Goal: Navigation & Orientation: Understand site structure

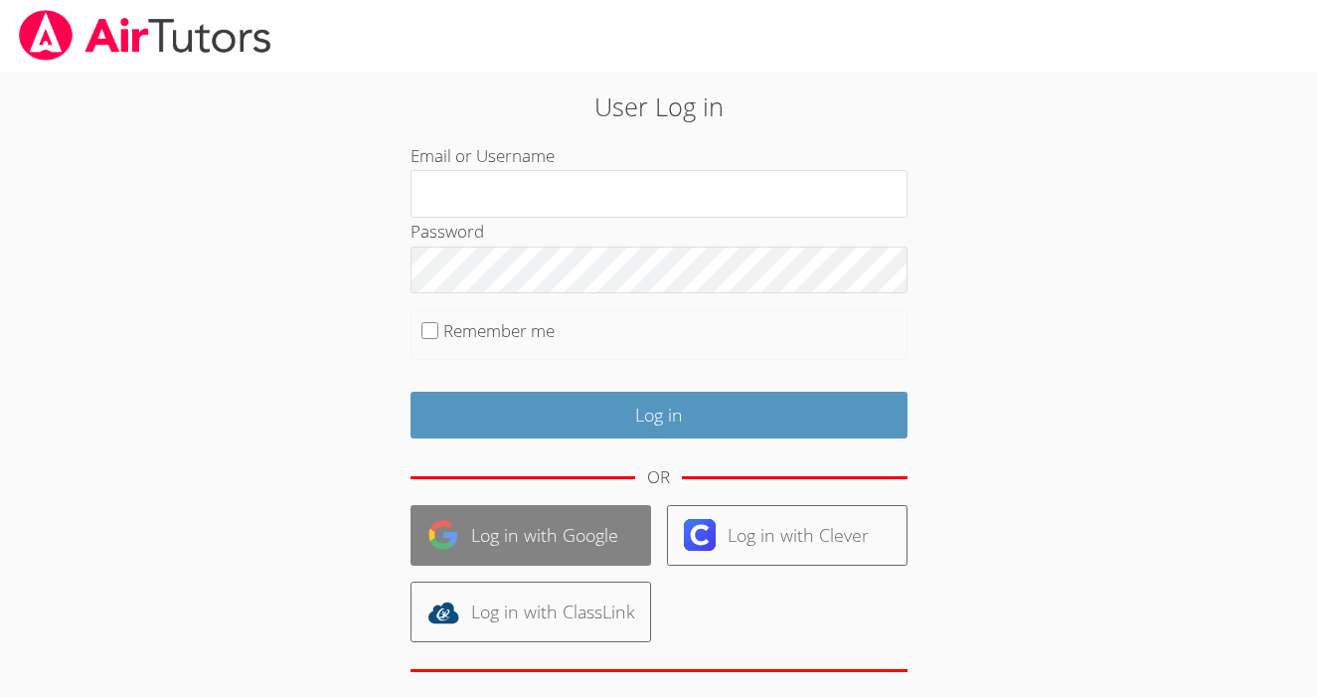
click at [599, 529] on link "Log in with Google" at bounding box center [530, 535] width 241 height 61
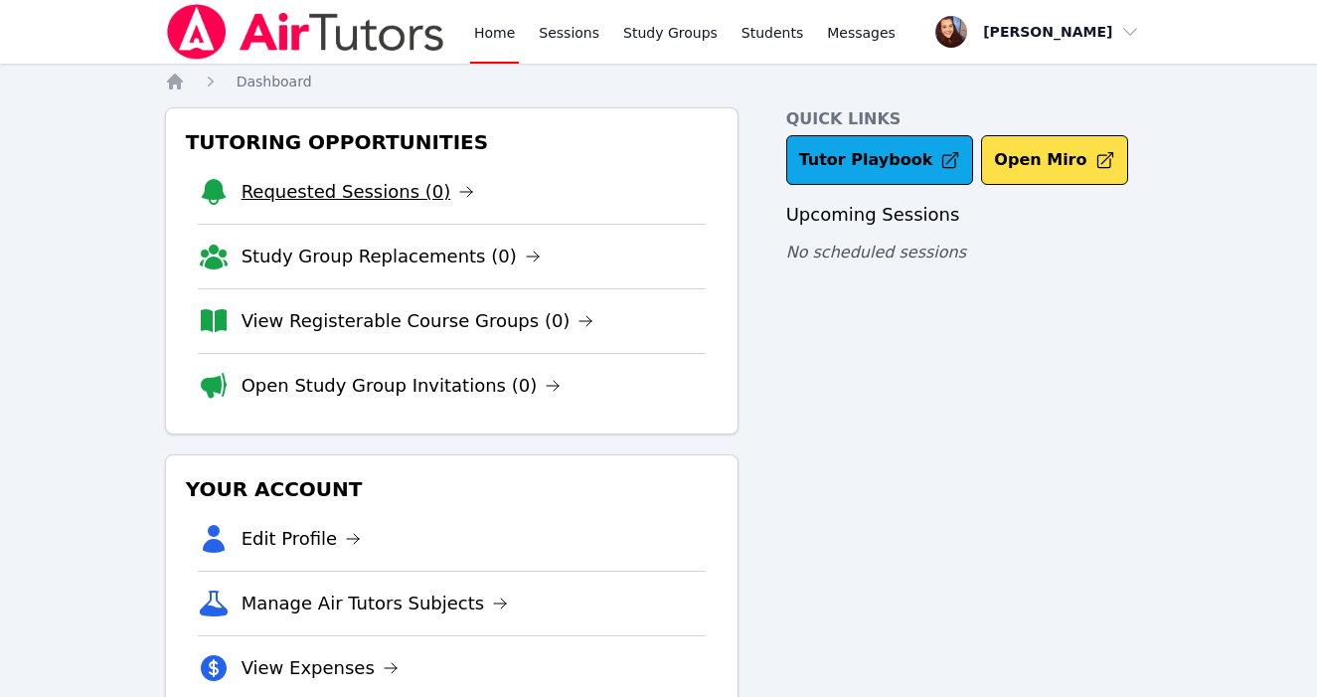
click at [375, 186] on link "Requested Sessions (0)" at bounding box center [359, 192] width 234 height 28
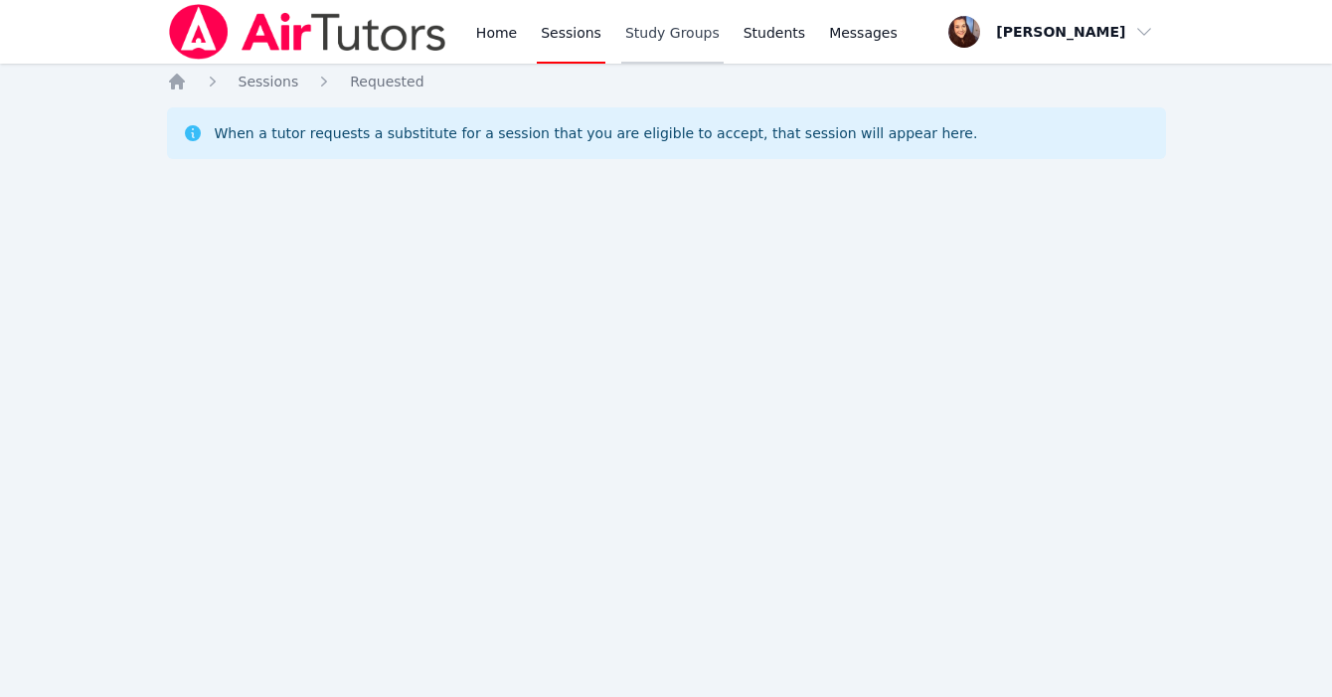
click at [628, 30] on link "Study Groups" at bounding box center [672, 32] width 102 height 64
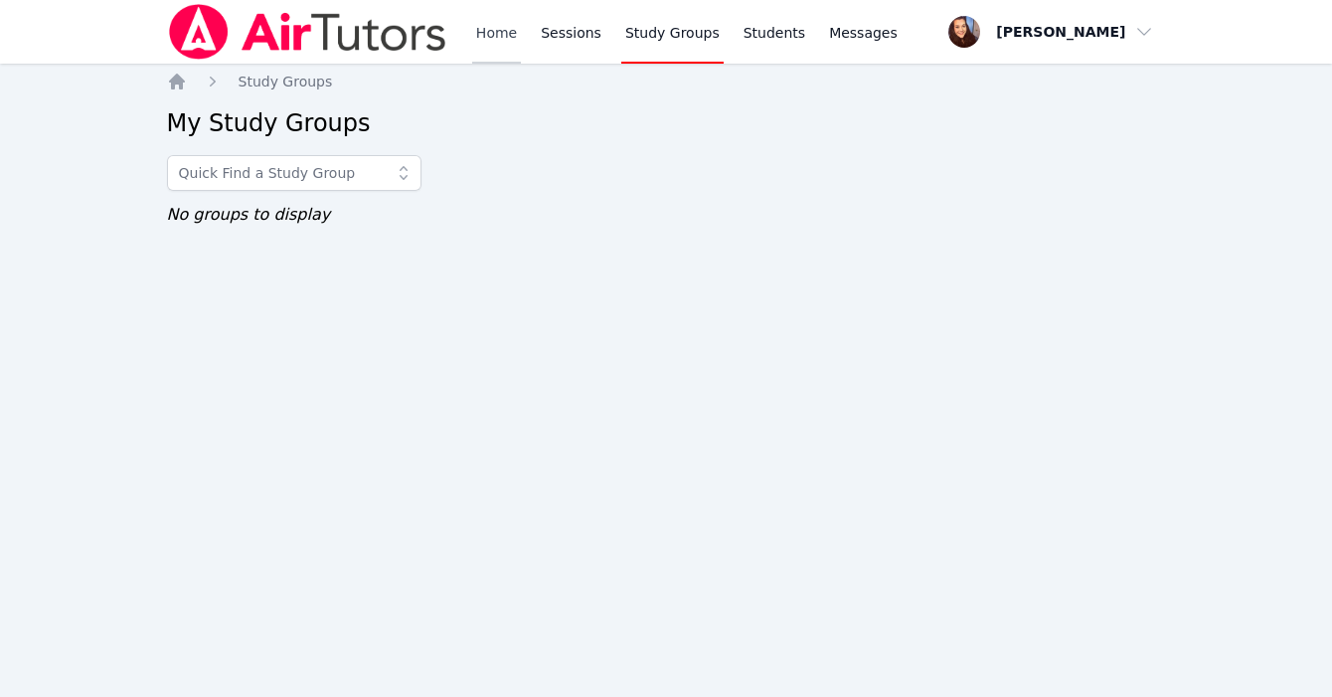
click at [485, 28] on link "Home" at bounding box center [496, 32] width 49 height 64
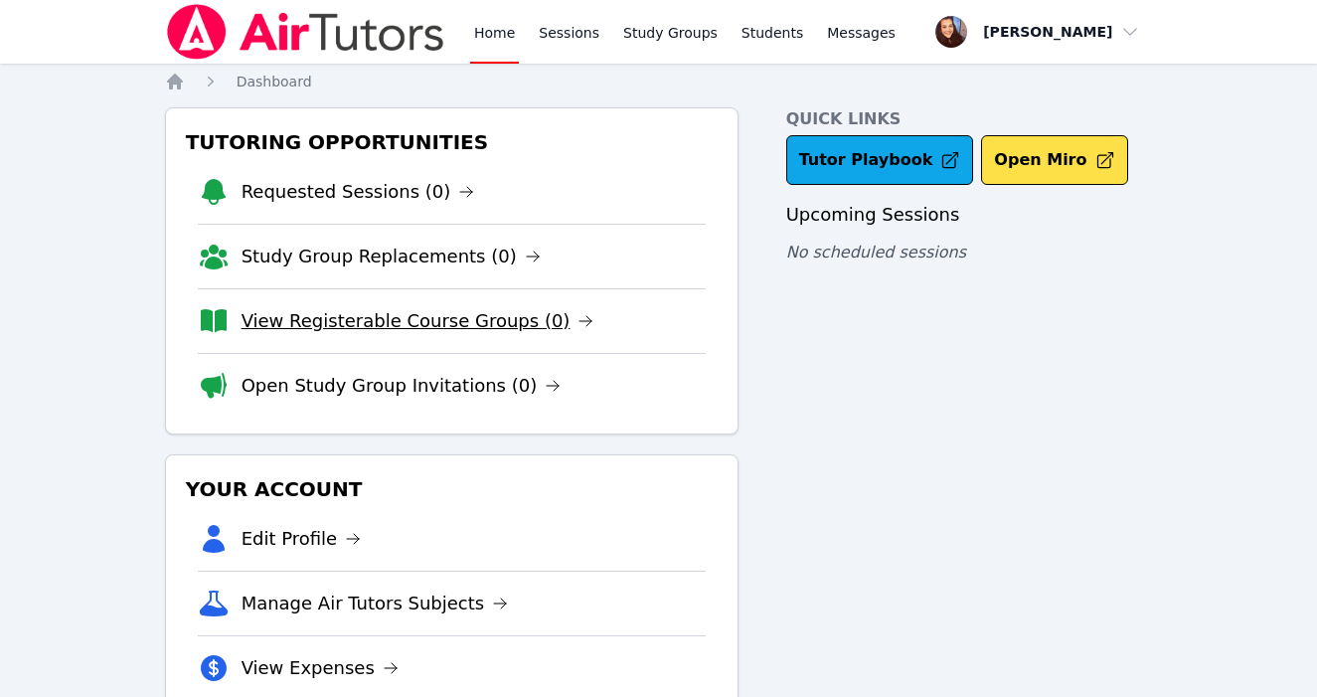
click at [511, 321] on link "View Registerable Course Groups (0)" at bounding box center [418, 321] width 353 height 28
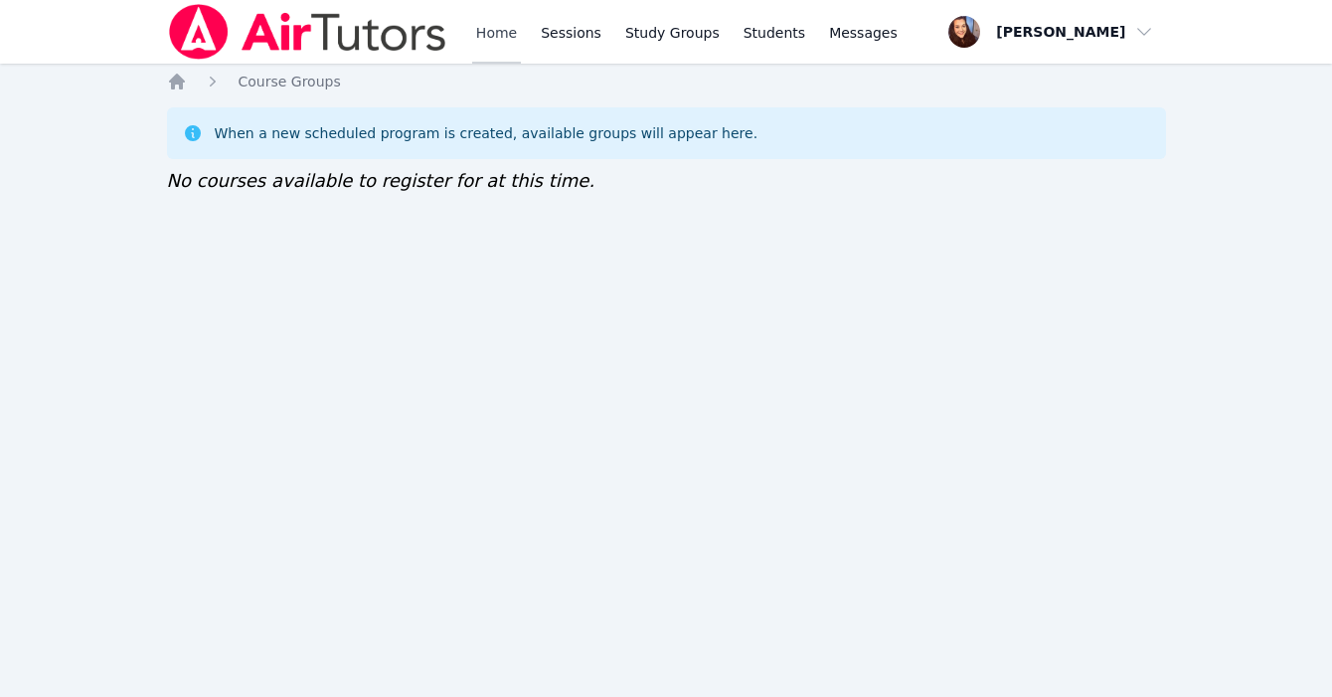
click at [486, 48] on link "Home" at bounding box center [496, 32] width 49 height 64
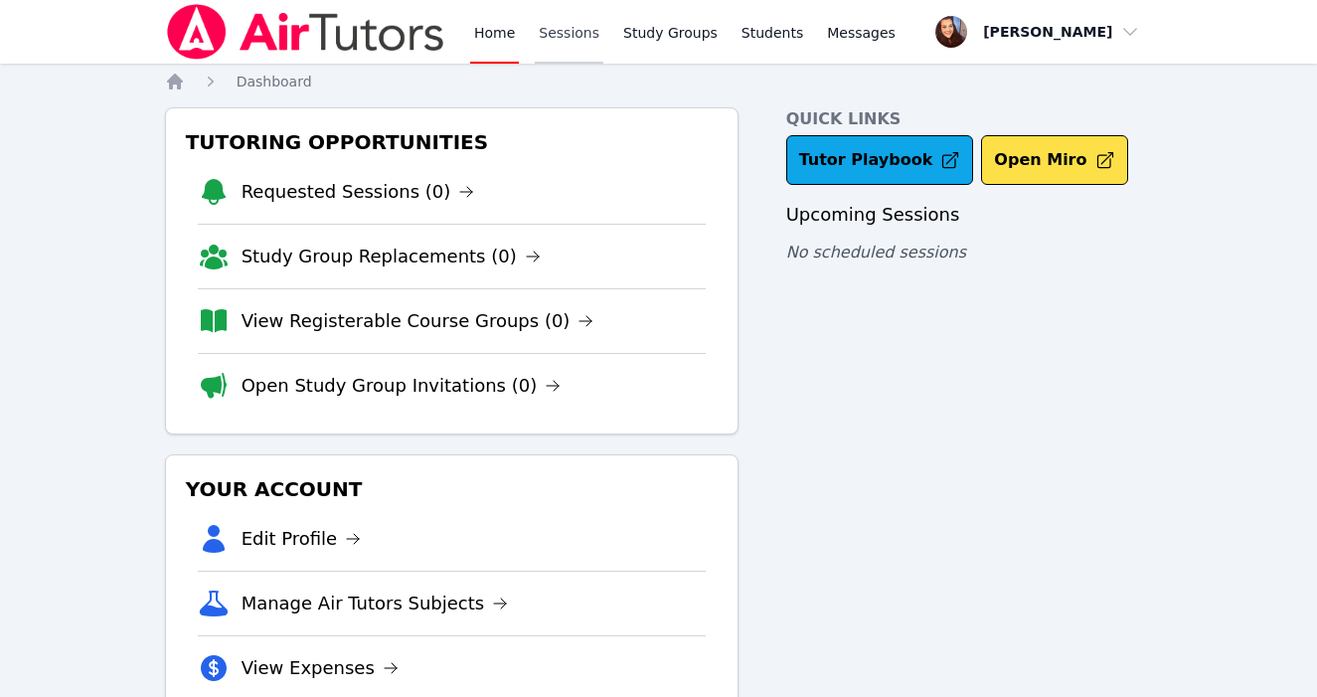
click at [576, 36] on link "Sessions" at bounding box center [569, 32] width 69 height 64
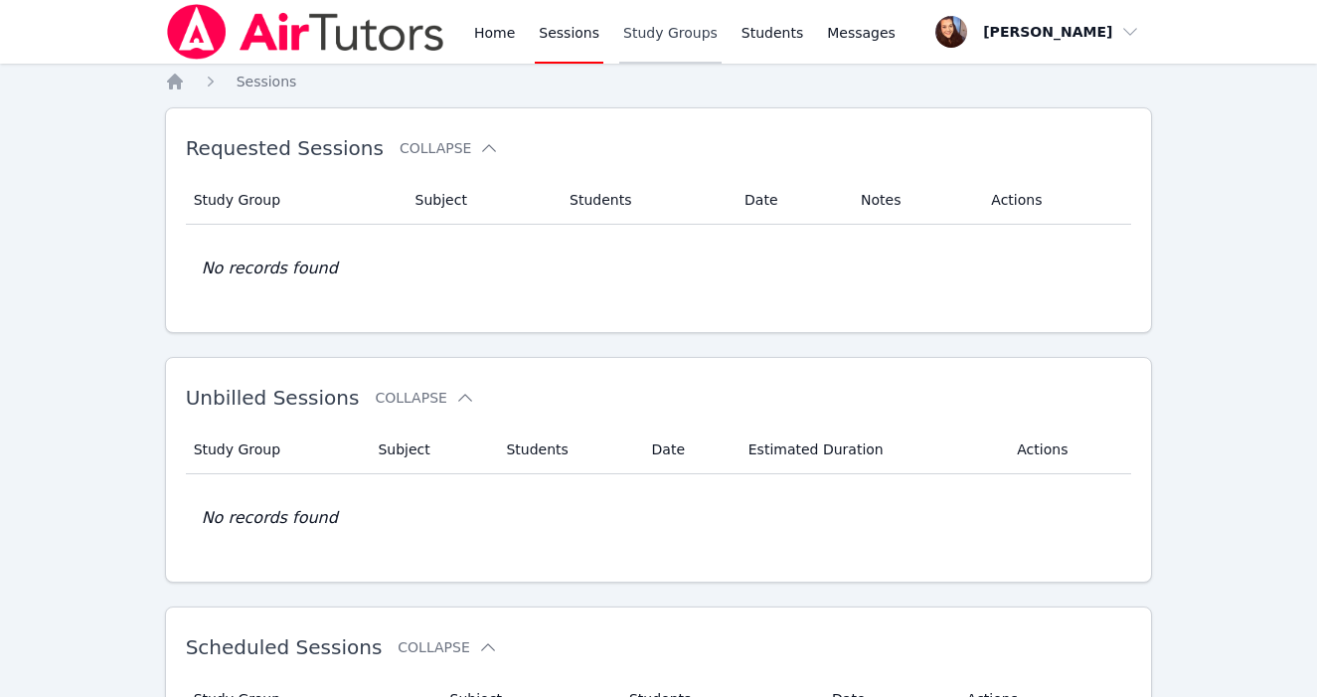
click at [664, 31] on link "Study Groups" at bounding box center [670, 32] width 102 height 64
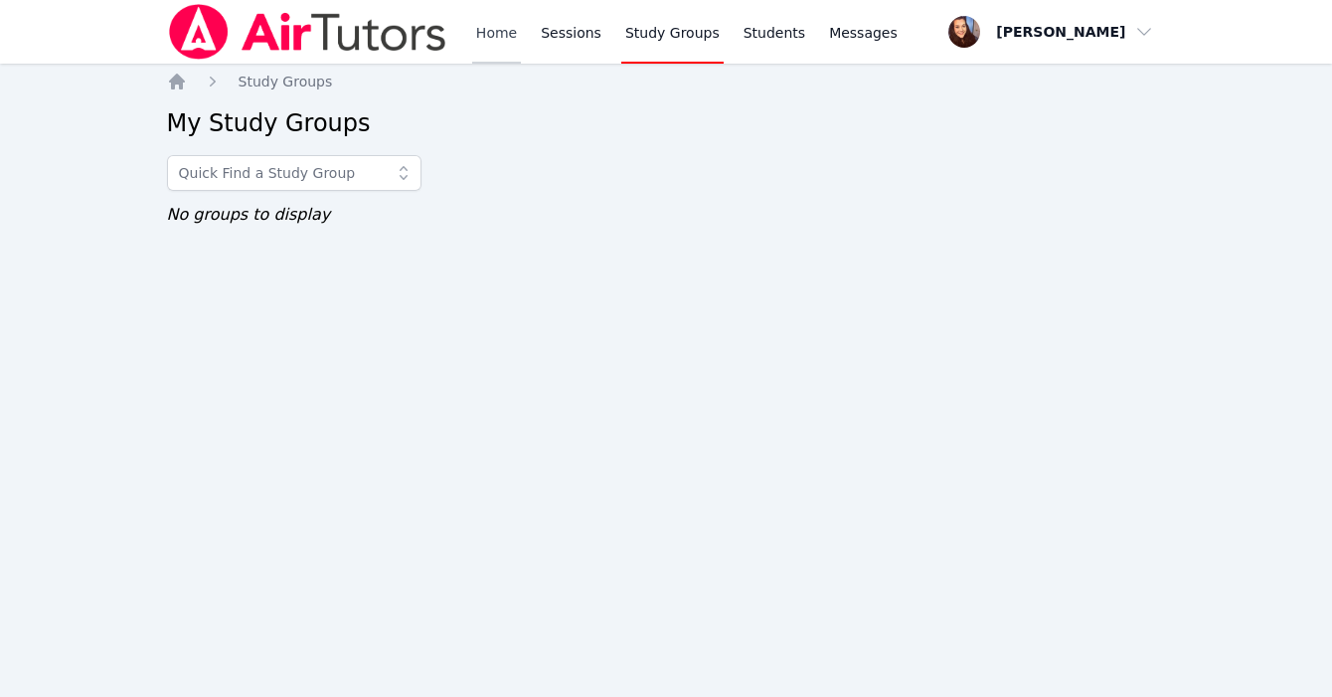
click at [477, 40] on link "Home" at bounding box center [496, 32] width 49 height 64
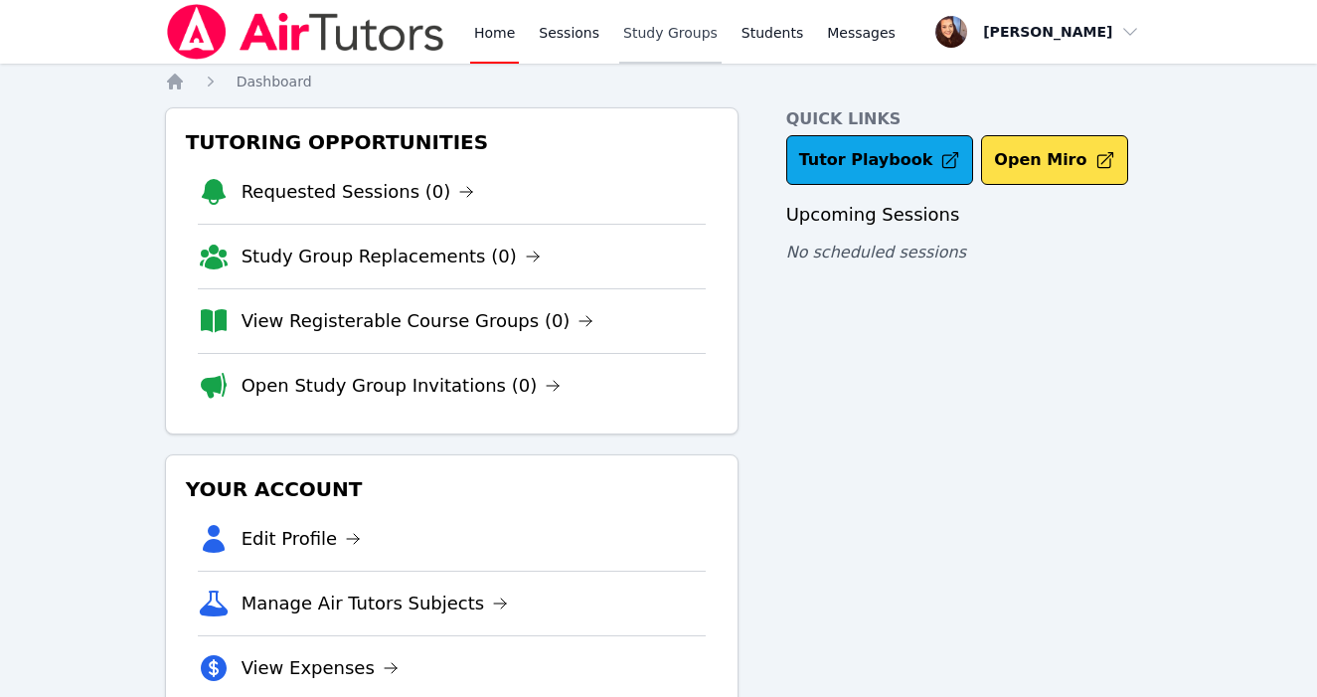
click at [658, 36] on link "Study Groups" at bounding box center [670, 32] width 102 height 64
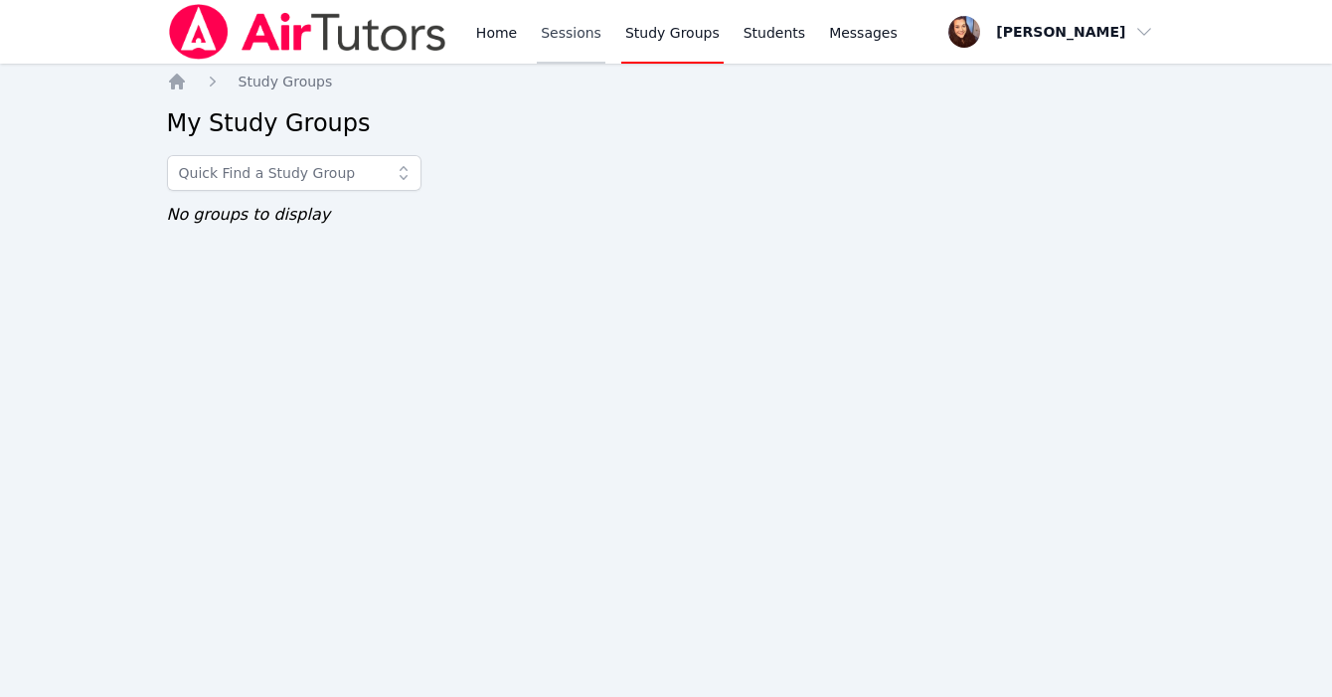
click at [578, 42] on link "Sessions" at bounding box center [571, 32] width 69 height 64
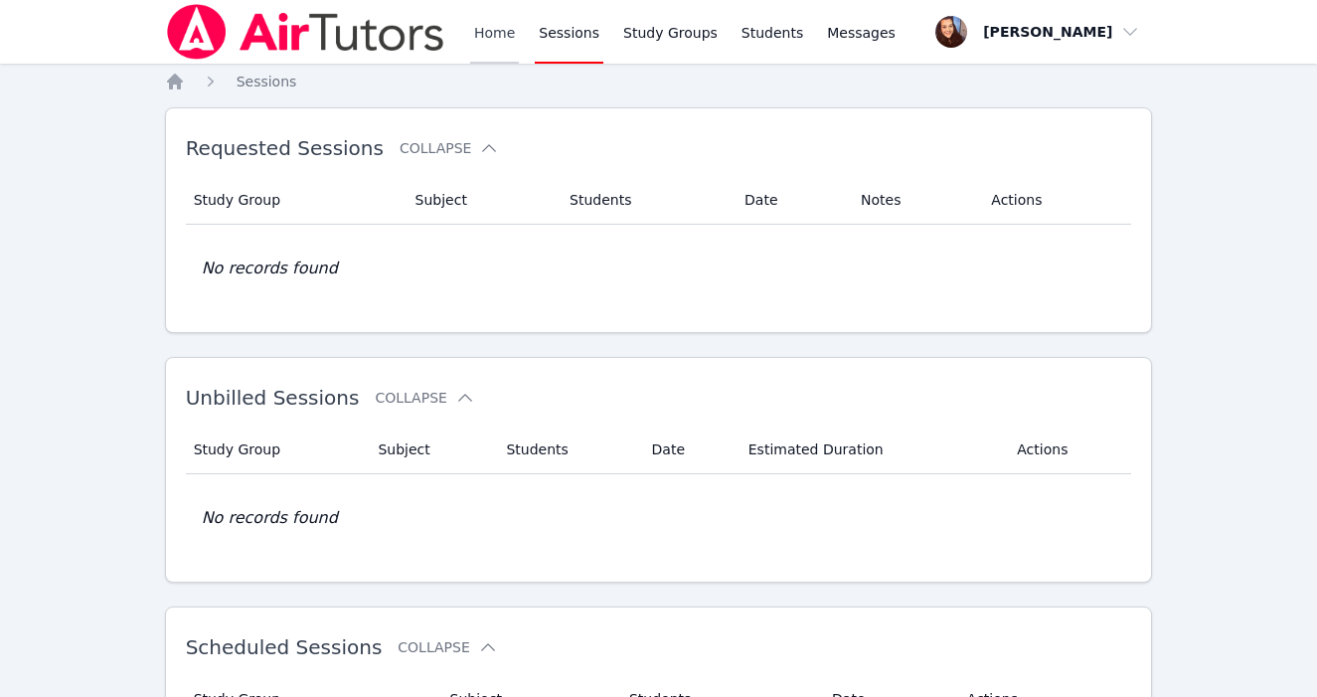
click at [497, 35] on link "Home" at bounding box center [494, 32] width 49 height 64
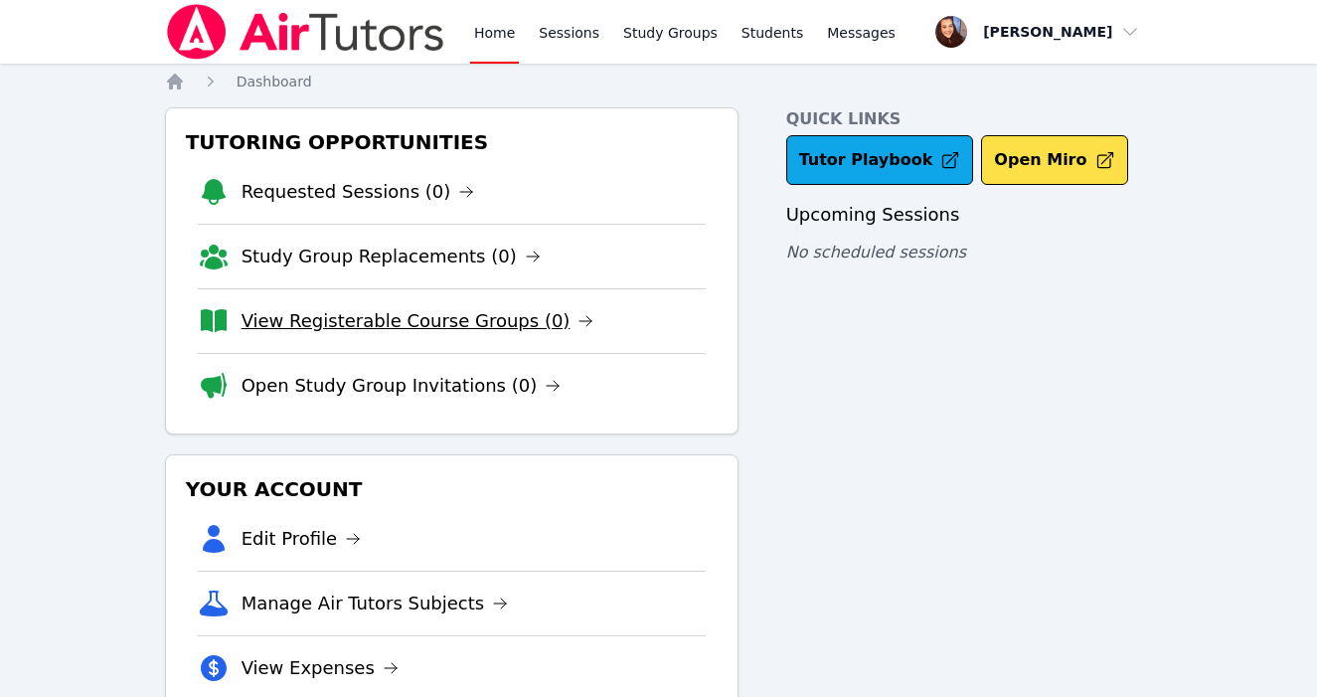
click at [477, 326] on link "View Registerable Course Groups (0)" at bounding box center [418, 321] width 353 height 28
